Goal: Task Accomplishment & Management: Use online tool/utility

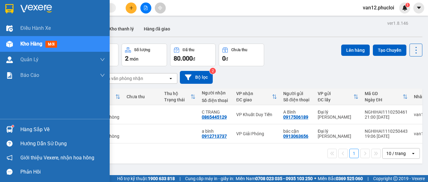
click at [8, 129] on img at bounding box center [9, 129] width 7 height 7
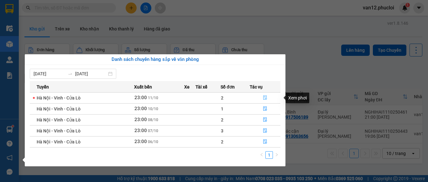
click at [265, 97] on icon "file-done" at bounding box center [265, 98] width 4 height 4
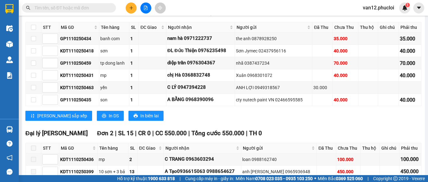
scroll to position [770, 0]
